Goal: Transaction & Acquisition: Purchase product/service

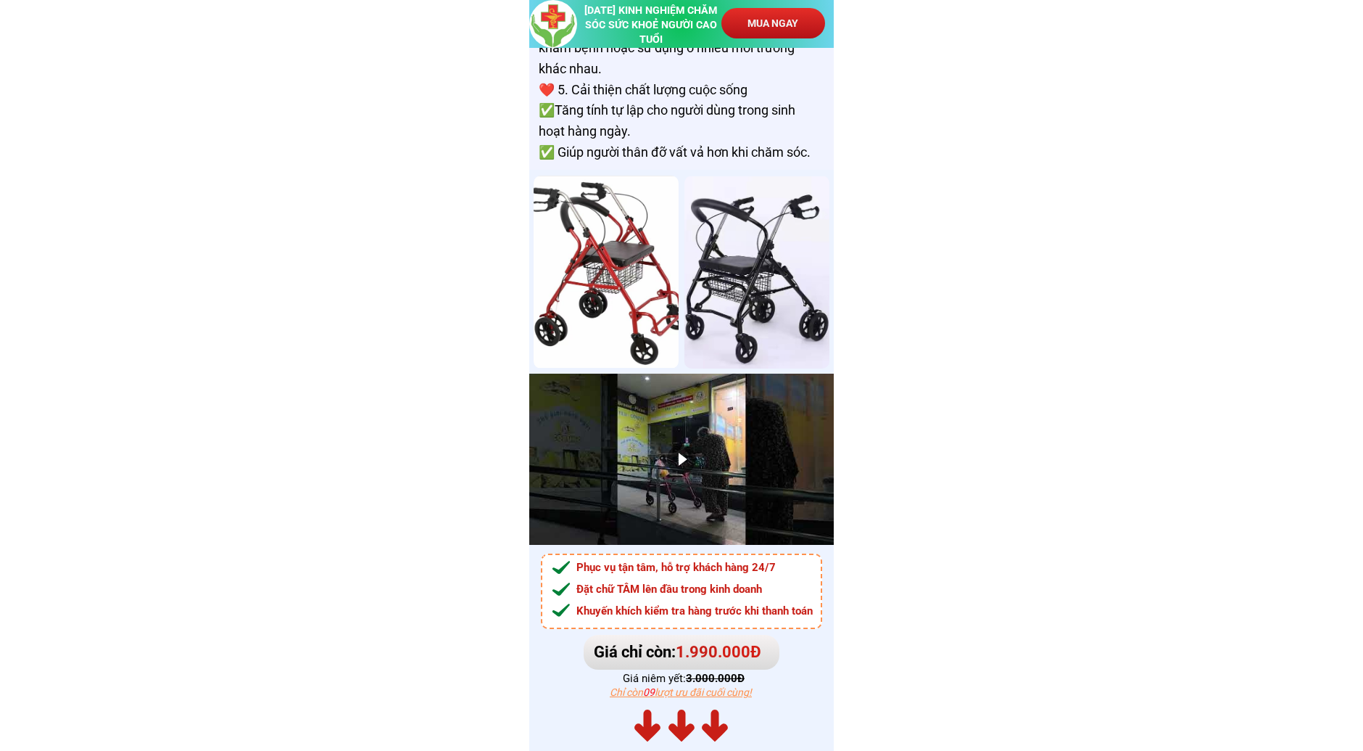
scroll to position [9589, 0]
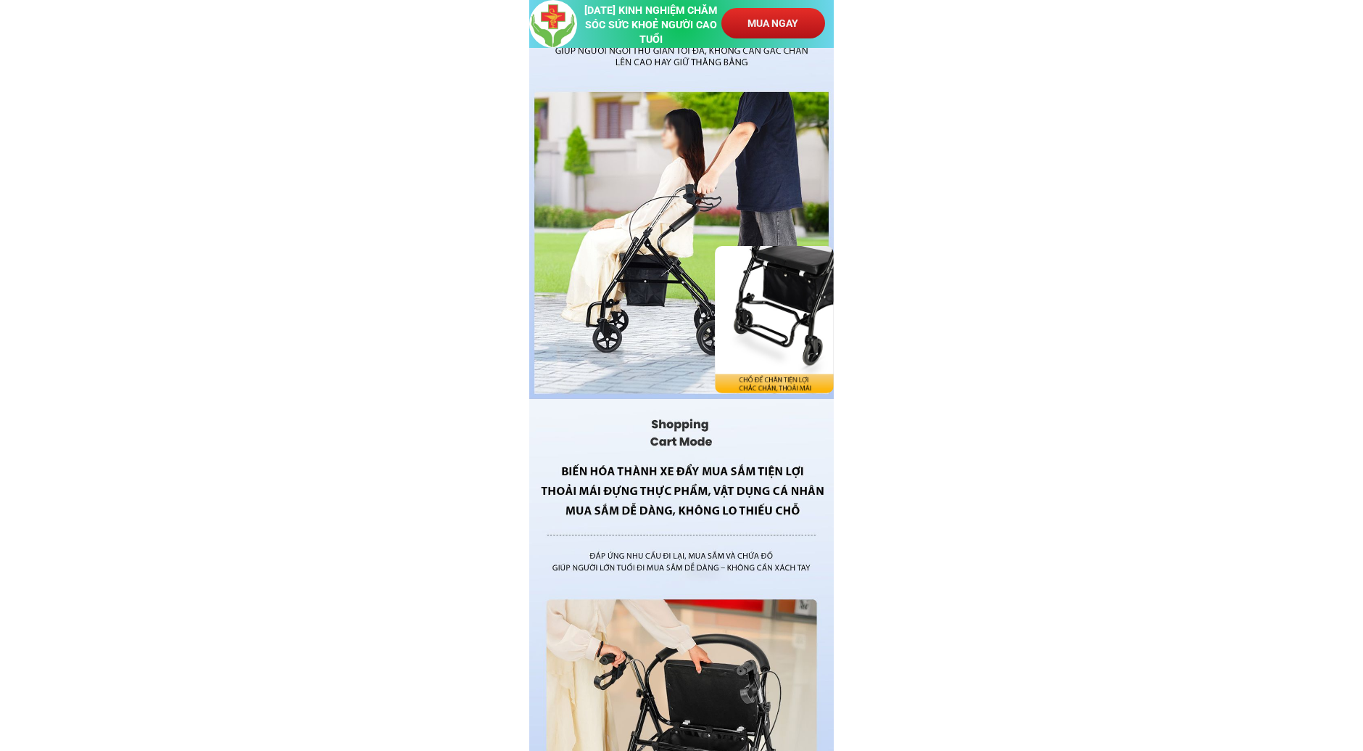
scroll to position [5077, 0]
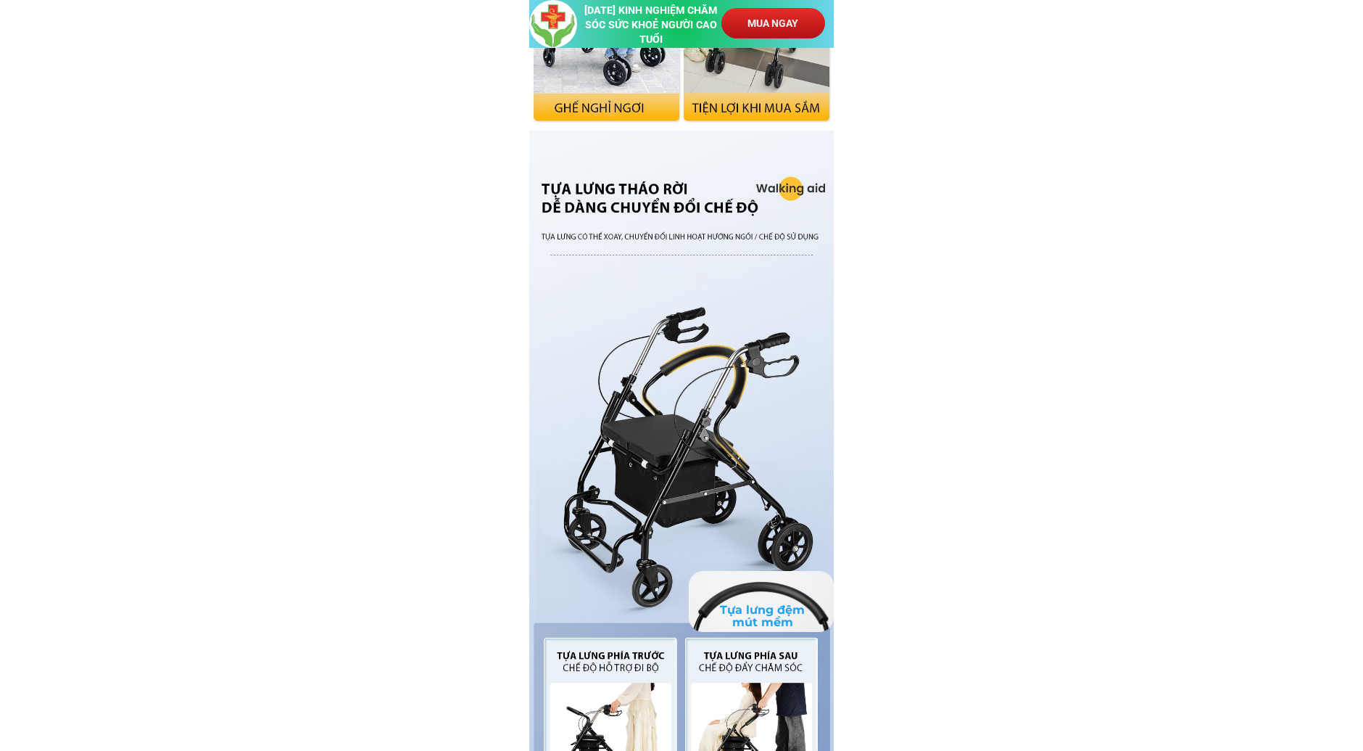
scroll to position [2498, 0]
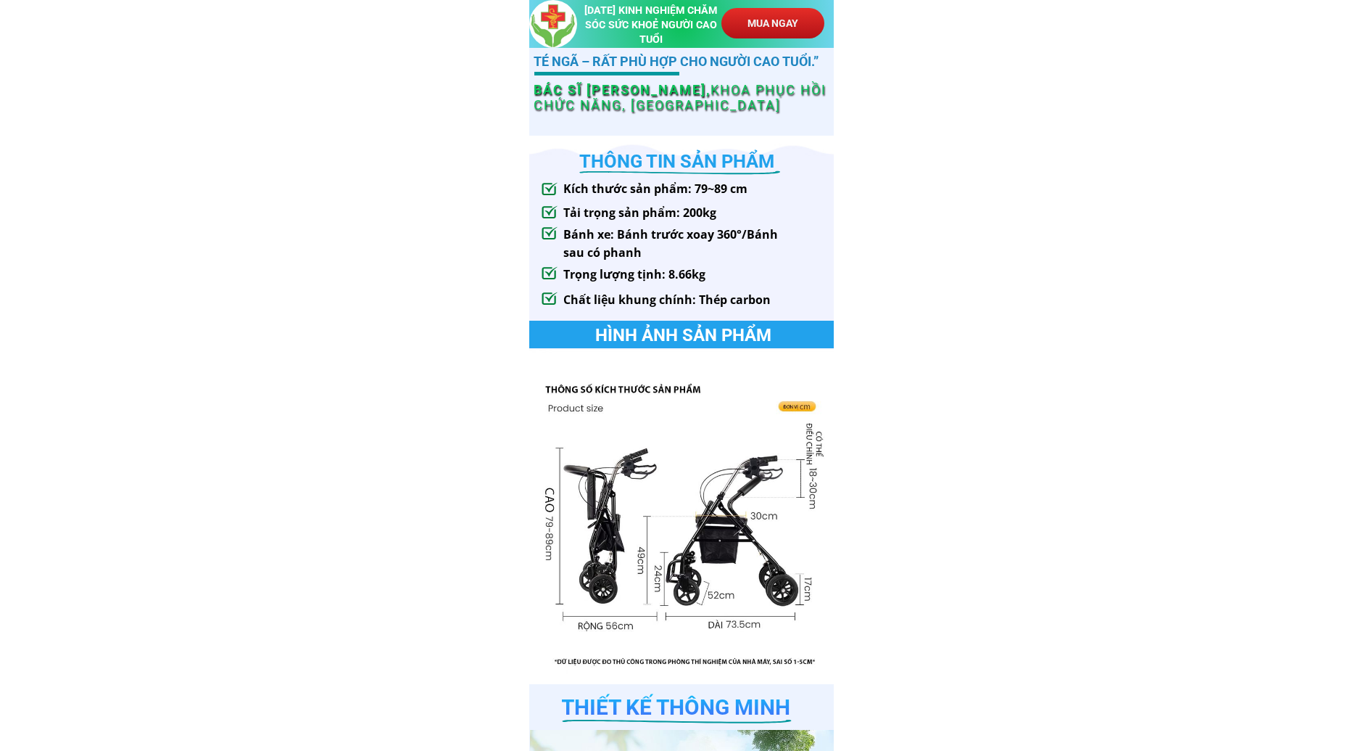
scroll to position [886, 0]
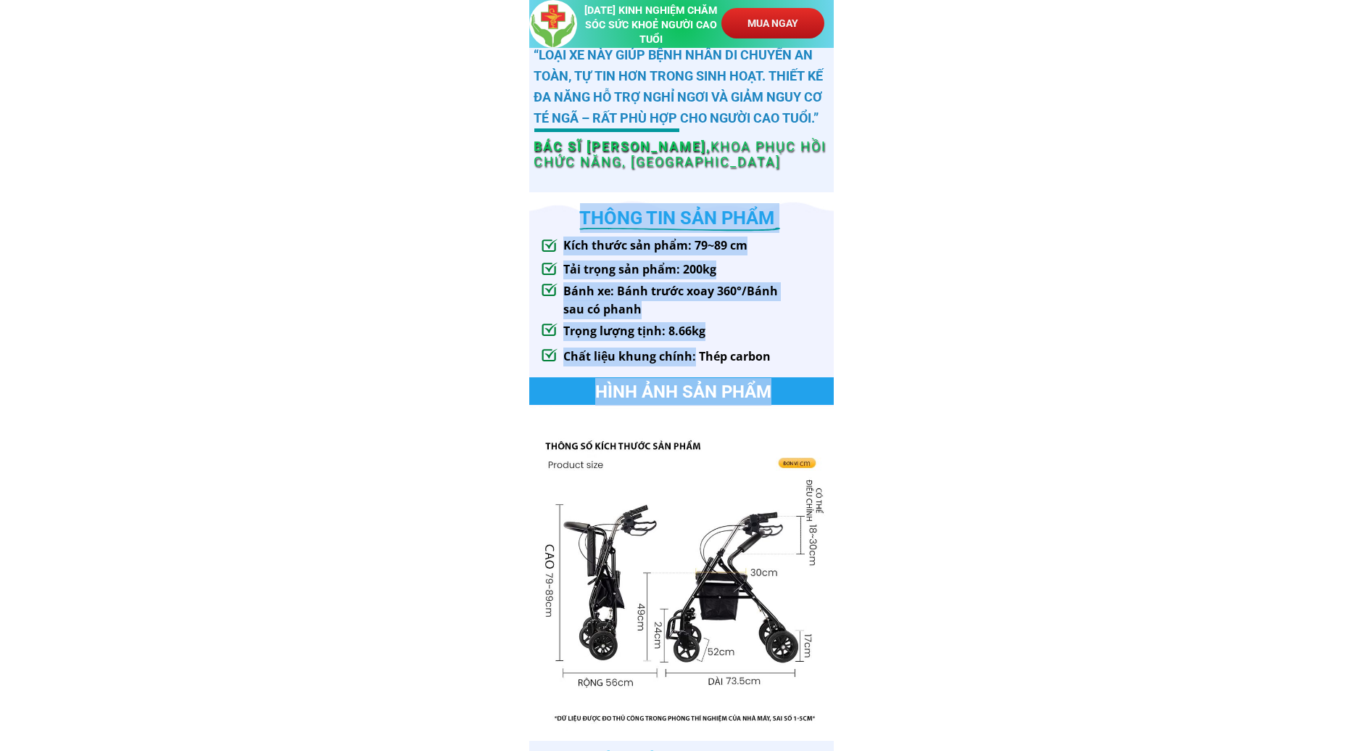
drag, startPoint x: 693, startPoint y: 353, endPoint x: 758, endPoint y: 347, distance: 64.9
click at [758, 347] on h3 "Chất liệu khung chính: Thép carbon" at bounding box center [669, 356] width 210 height 19
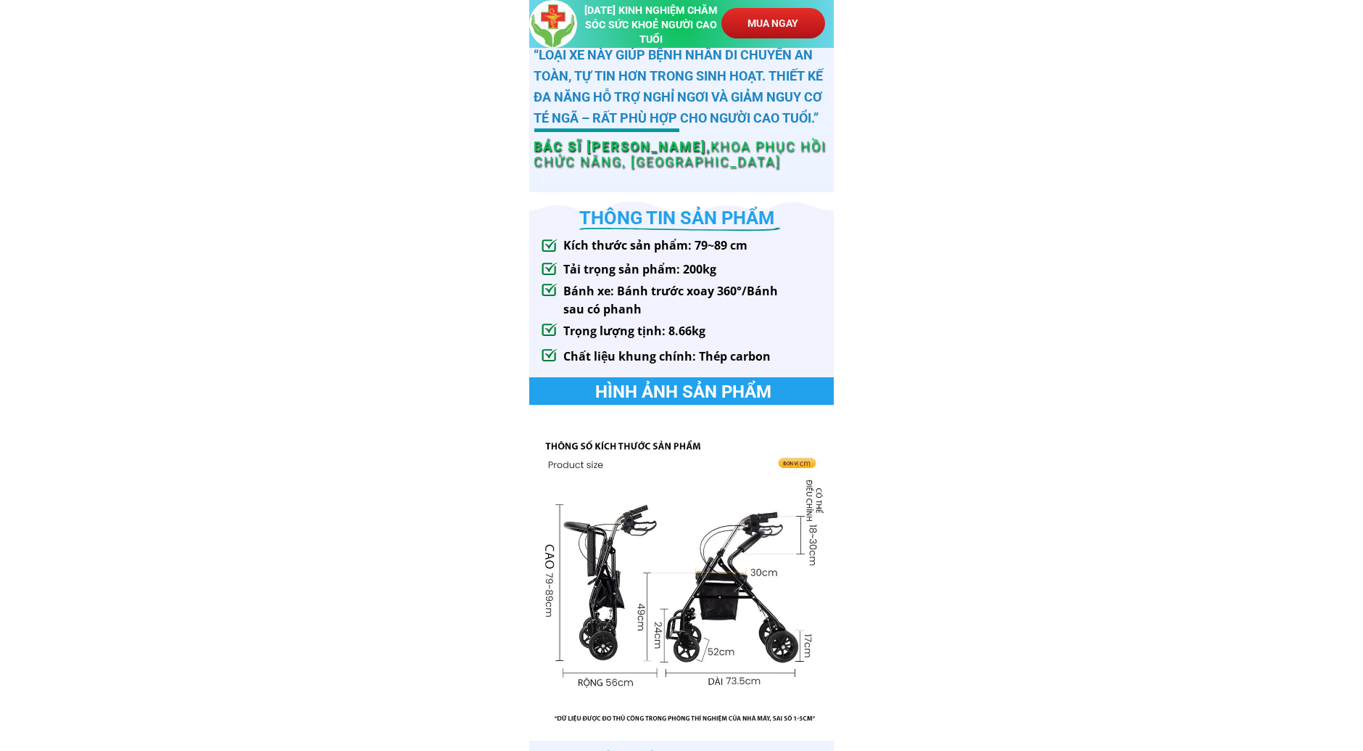
click at [810, 337] on div at bounding box center [681, 466] width 305 height 548
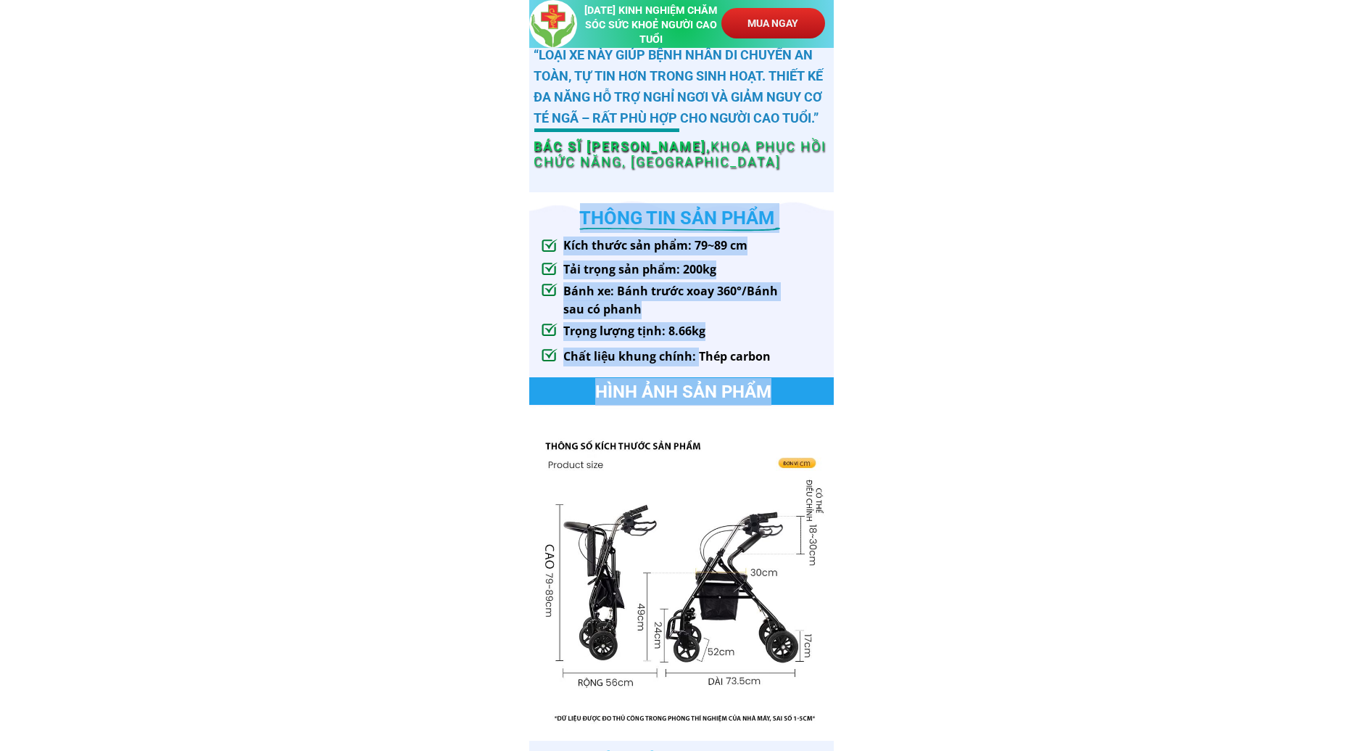
drag, startPoint x: 697, startPoint y: 357, endPoint x: 800, endPoint y: 363, distance: 103.2
click at [800, 363] on div "THÔNG TIN SẢN PHẨM Kích thước sản phẩm: 79~89 cm HÌNH ẢNH SẢN PHẨM Tải trọng sả…" at bounding box center [681, 466] width 305 height 548
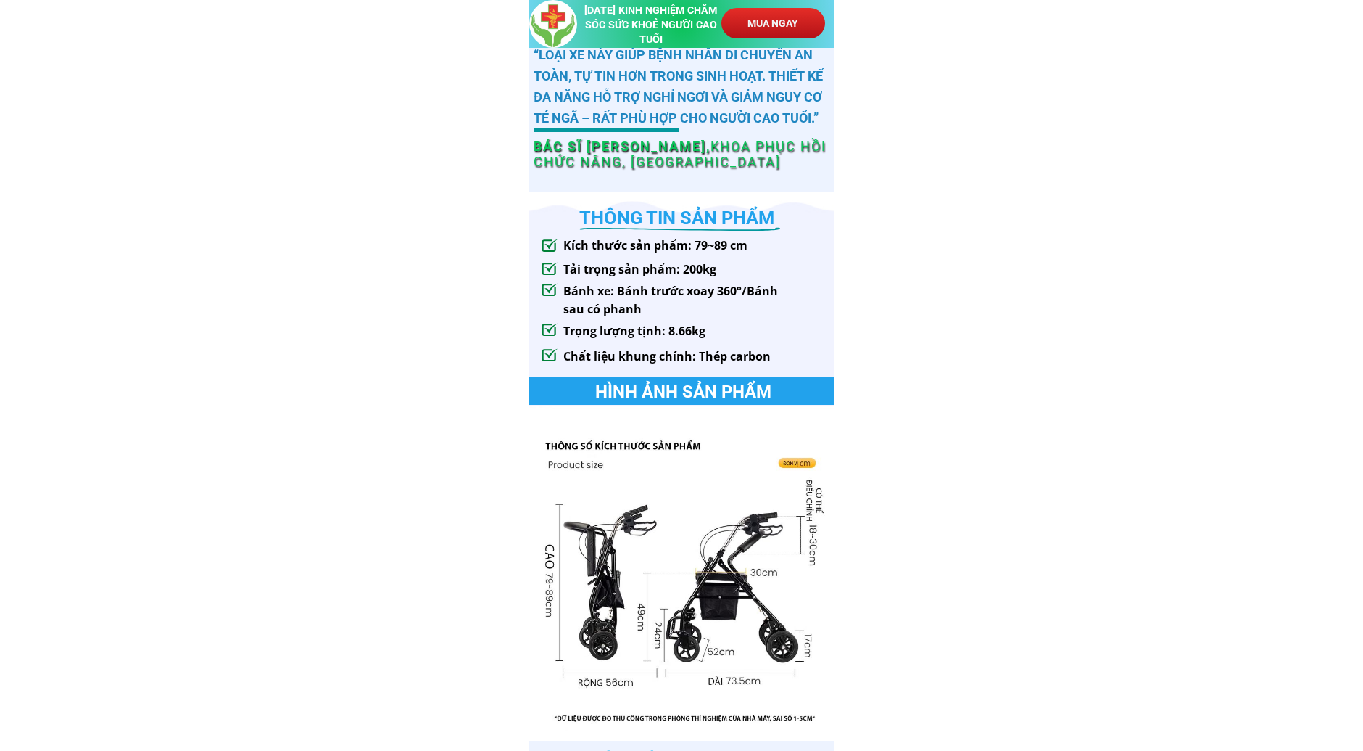
click at [777, 353] on div at bounding box center [681, 466] width 305 height 548
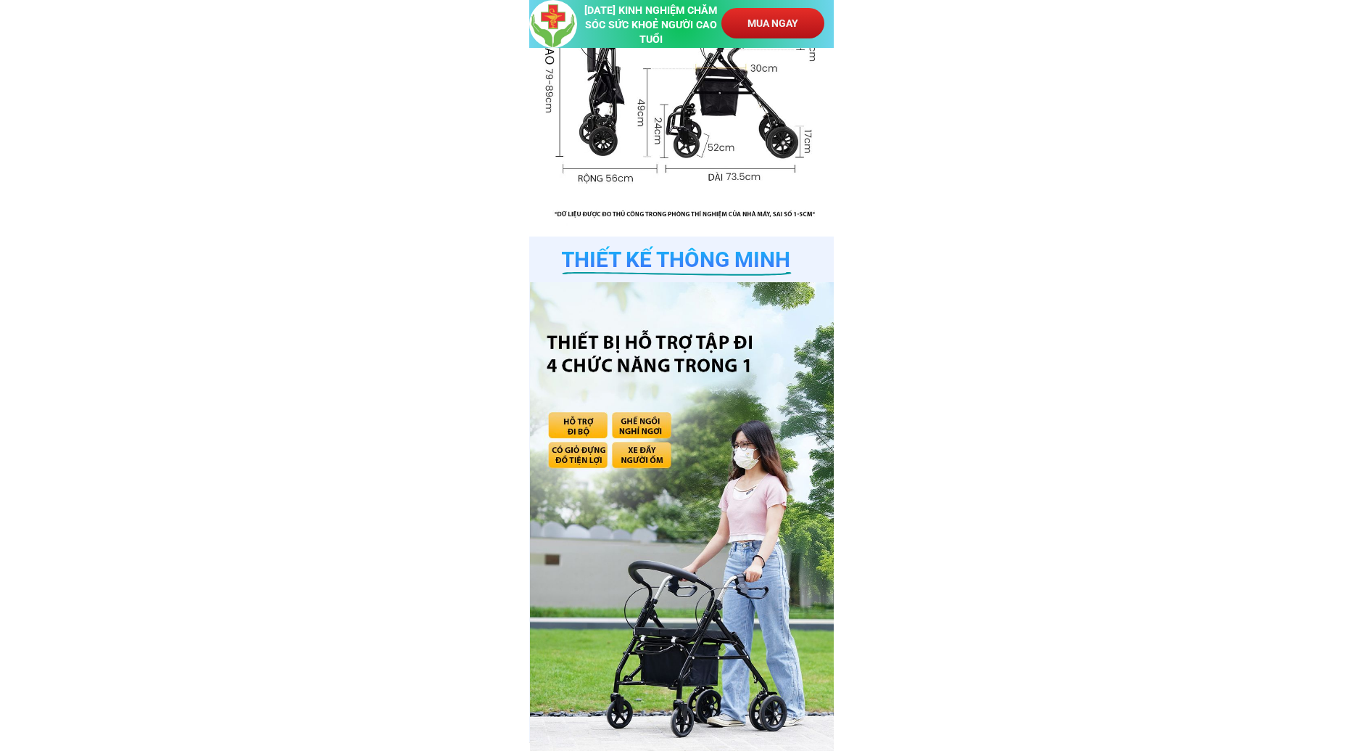
scroll to position [1450, 0]
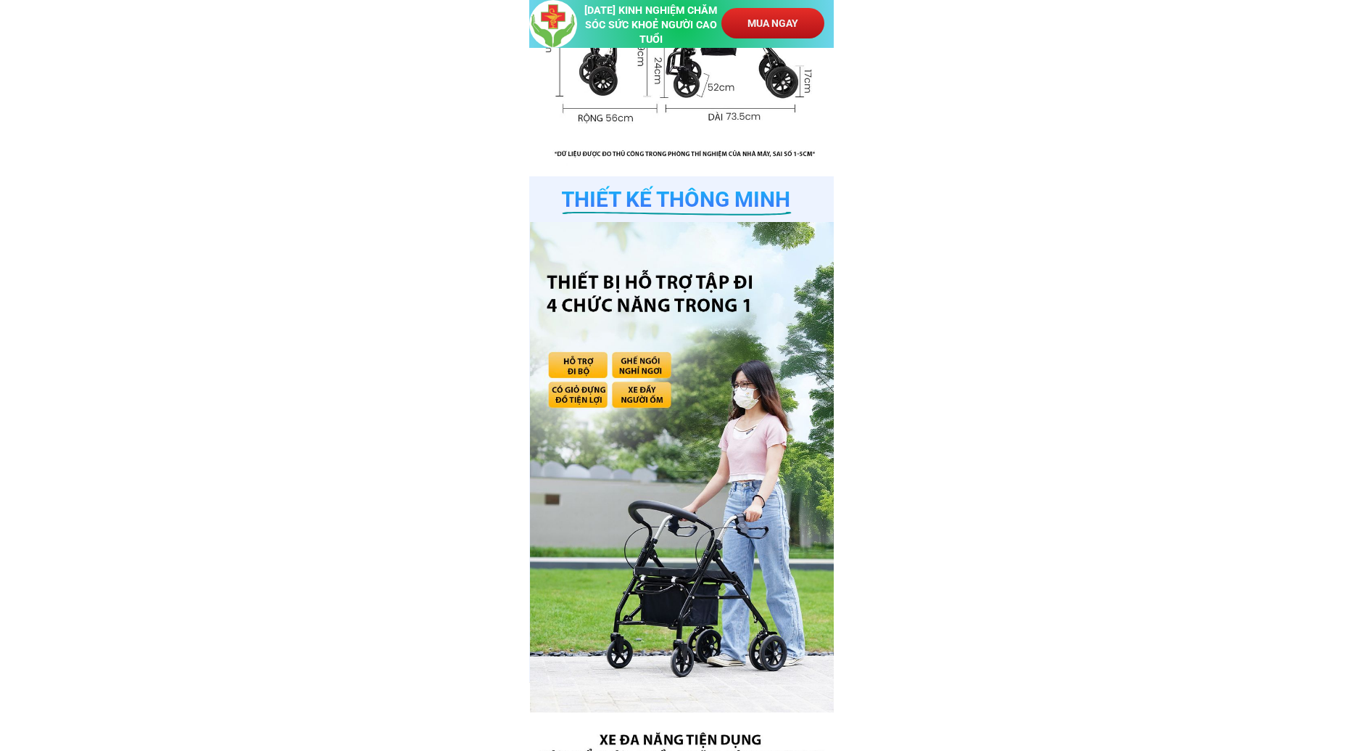
drag, startPoint x: 703, startPoint y: 453, endPoint x: 69, endPoint y: 173, distance: 692.9
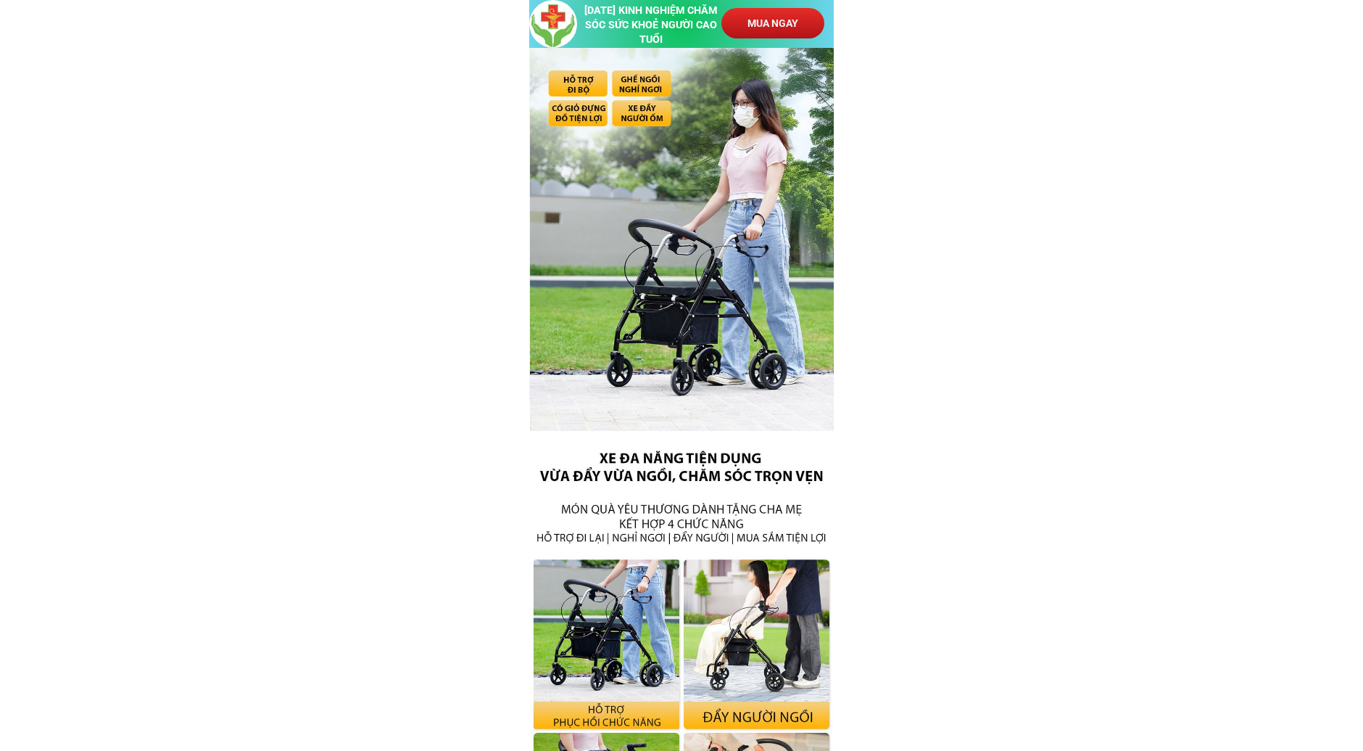
scroll to position [2014, 0]
